Goal: Transaction & Acquisition: Book appointment/travel/reservation

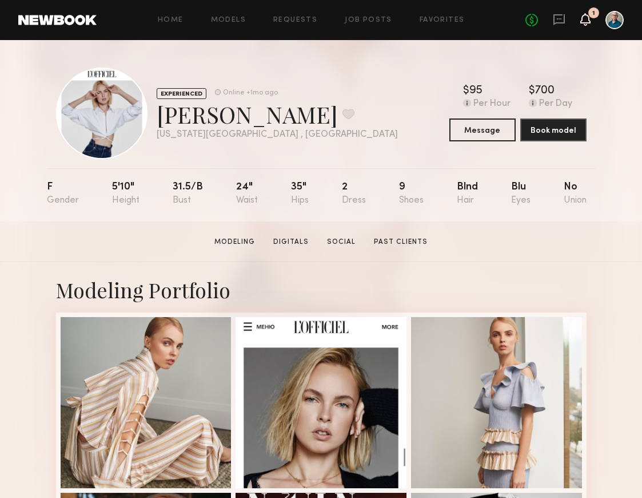
click at [468, 18] on icon at bounding box center [585, 19] width 9 height 8
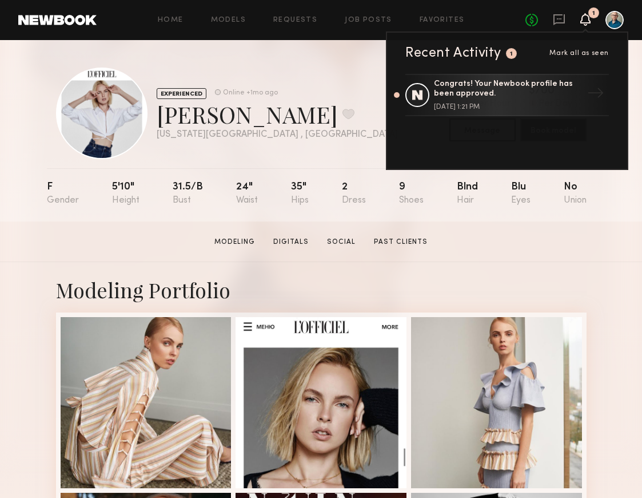
click at [468, 18] on icon at bounding box center [585, 19] width 9 height 8
click at [468, 19] on link "No fees up to $5,000" at bounding box center [532, 20] width 13 height 13
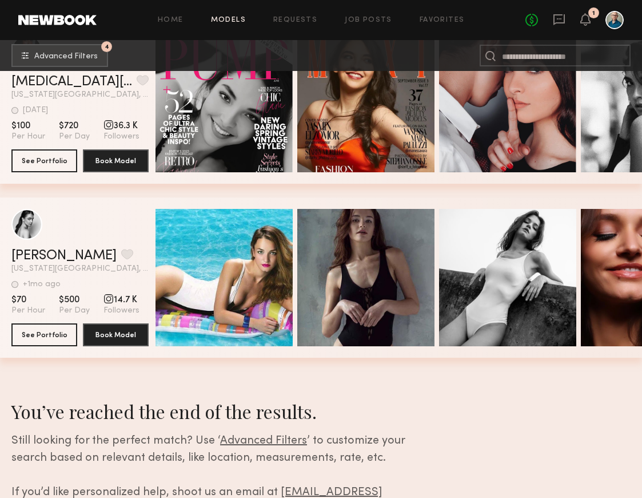
scroll to position [4069, 0]
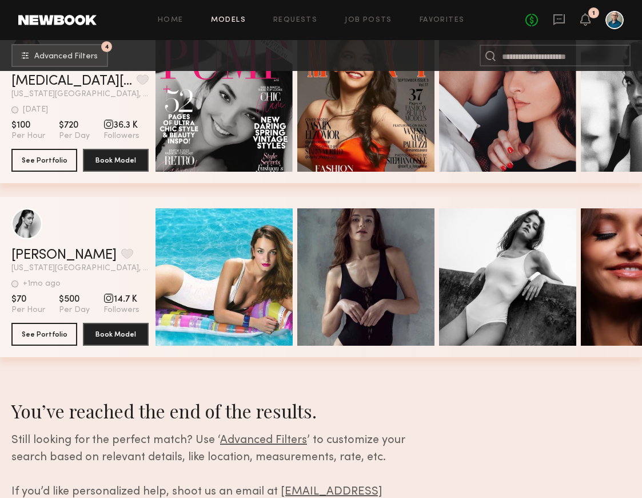
click at [104, 298] on div "grid" at bounding box center [109, 298] width 10 height 10
click at [61, 336] on button "See Portfolio" at bounding box center [44, 333] width 66 height 23
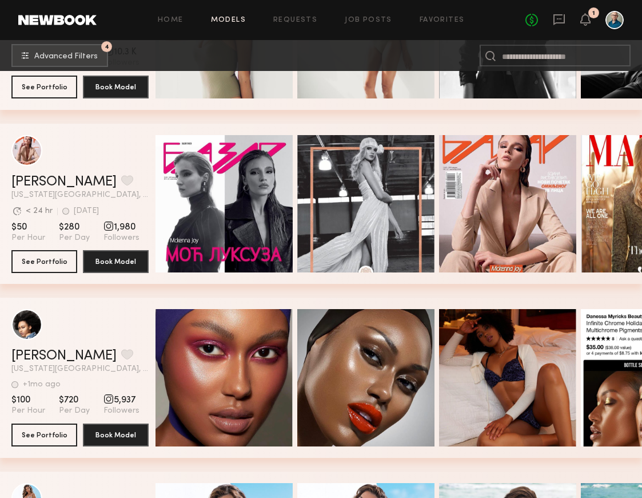
scroll to position [3005, 0]
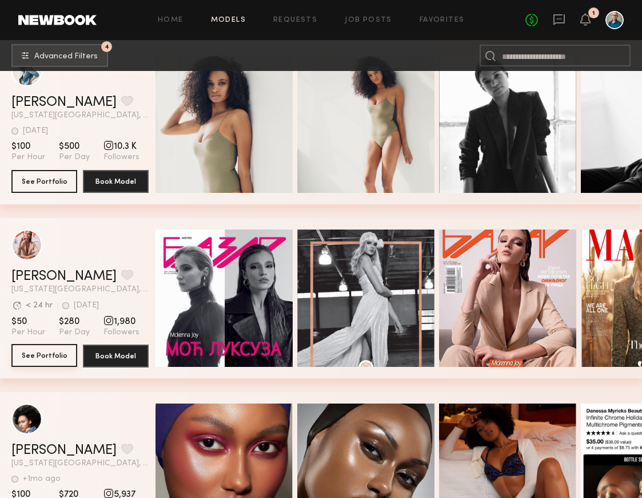
click at [35, 356] on button "See Portfolio" at bounding box center [44, 355] width 66 height 23
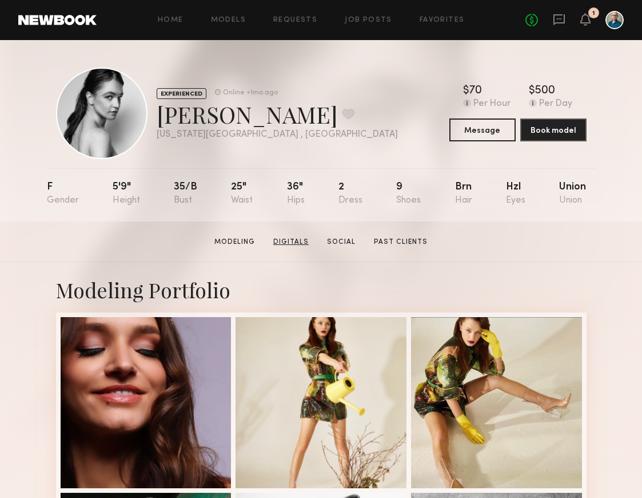
click at [301, 240] on link "Digitals" at bounding box center [291, 242] width 45 height 10
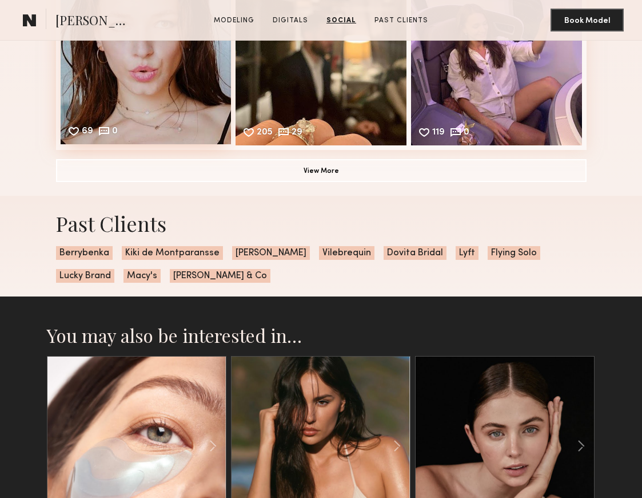
scroll to position [1750, 0]
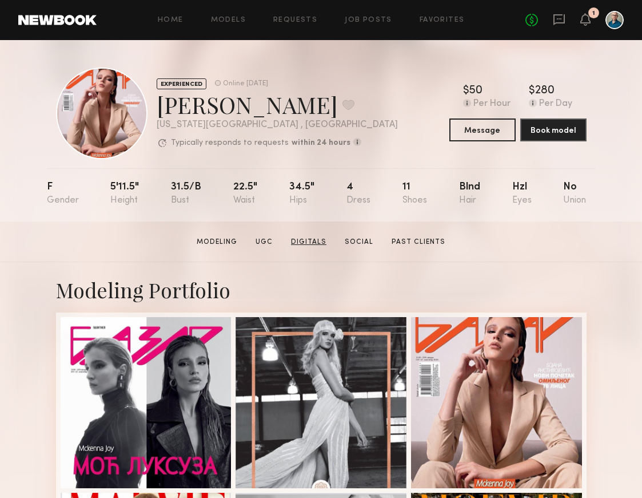
click at [316, 242] on link "Digitals" at bounding box center [309, 242] width 45 height 10
